Goal: Information Seeking & Learning: Check status

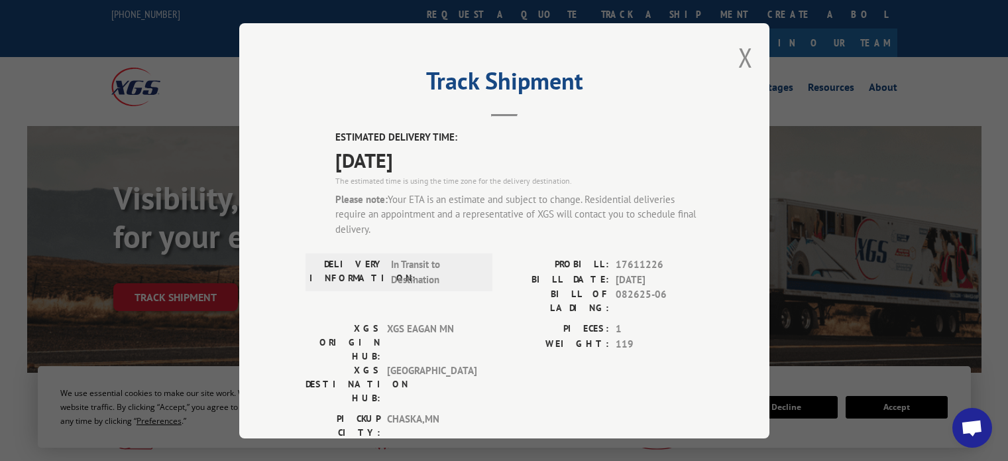
scroll to position [11, 0]
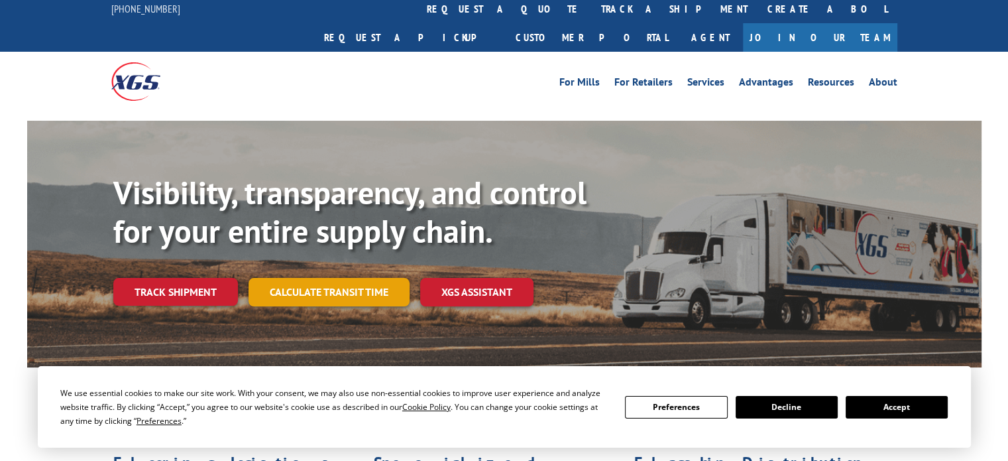
scroll to position [11, 0]
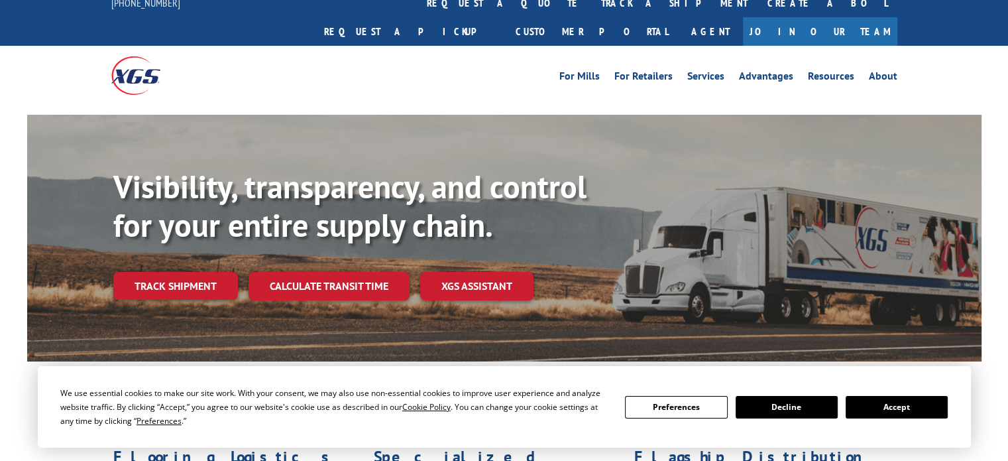
click at [200, 272] on link "Track shipment" at bounding box center [175, 286] width 125 height 28
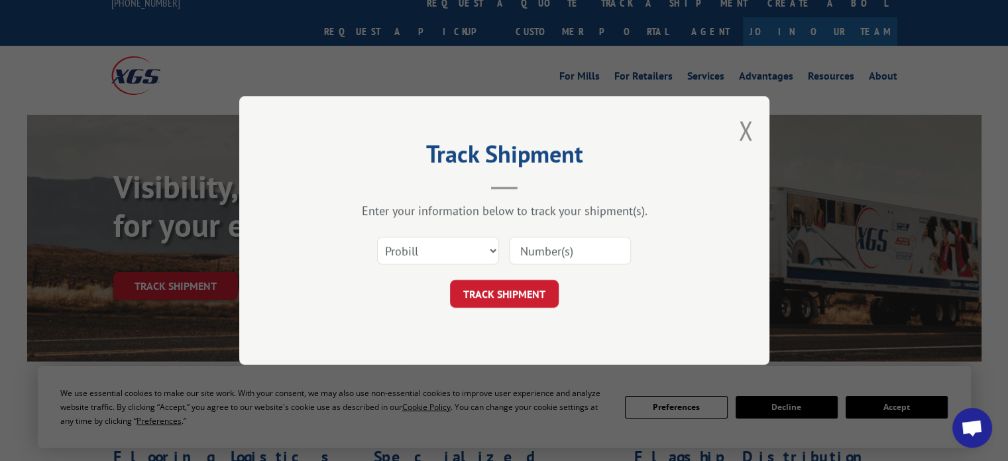
click at [548, 249] on input at bounding box center [570, 251] width 122 height 28
type input "17611226"
drag, startPoint x: 530, startPoint y: 296, endPoint x: 540, endPoint y: 294, distance: 10.8
click at [529, 296] on button "TRACK SHIPMENT" at bounding box center [504, 294] width 109 height 28
